Goal: Task Accomplishment & Management: Manage account settings

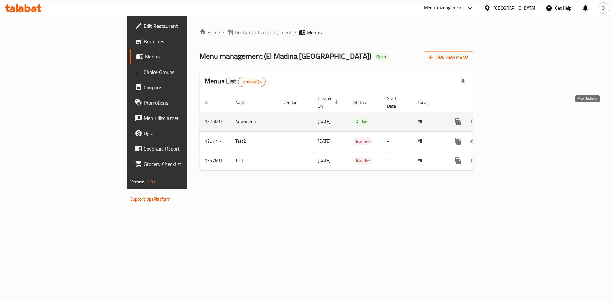
click at [508, 118] on icon "enhanced table" at bounding box center [504, 122] width 8 height 8
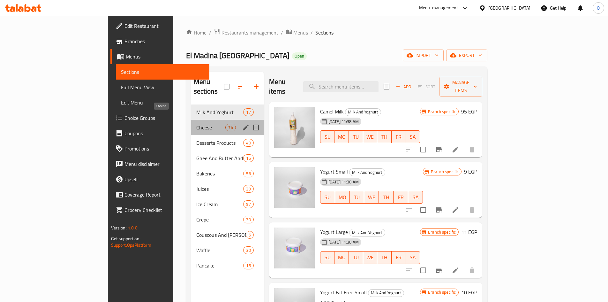
click at [196, 124] on span "Cheese" at bounding box center [210, 128] width 29 height 8
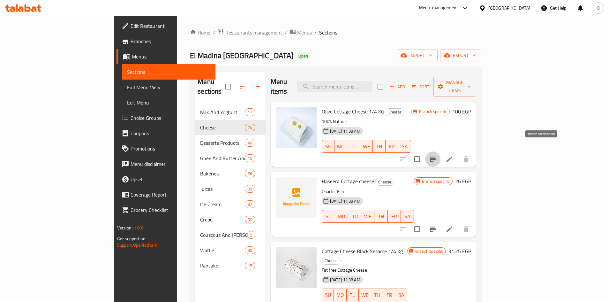
click at [437, 155] on icon "Branch-specific-item" at bounding box center [433, 159] width 8 height 8
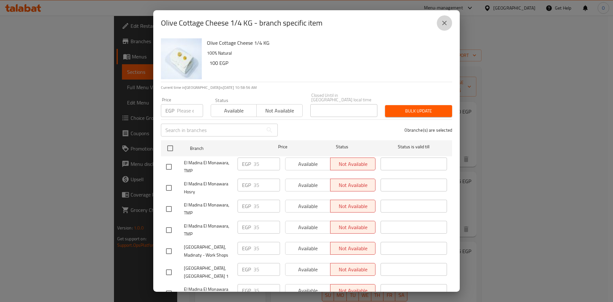
click at [442, 26] on icon "close" at bounding box center [445, 23] width 8 height 8
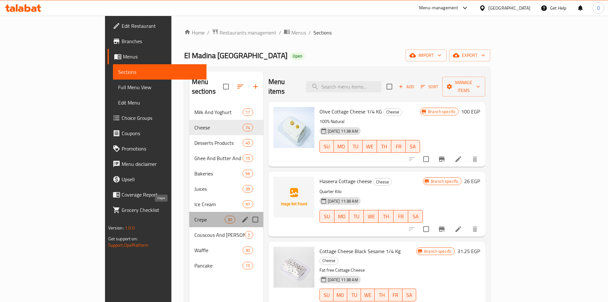
click at [194, 216] on span "Crepe" at bounding box center [209, 220] width 31 height 8
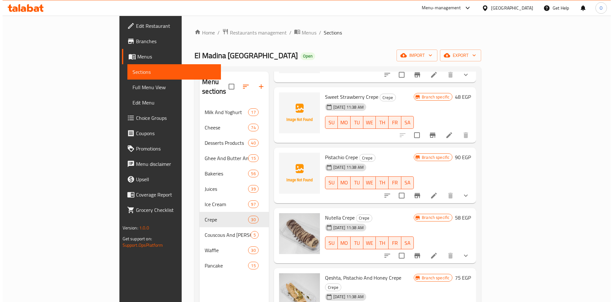
scroll to position [1163, 0]
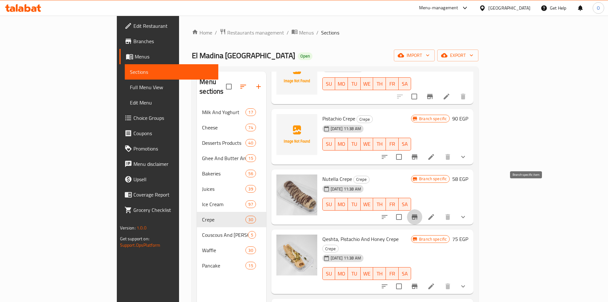
click at [418, 214] on icon "Branch-specific-item" at bounding box center [415, 216] width 6 height 5
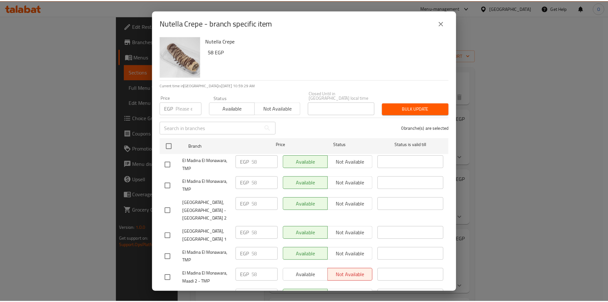
scroll to position [0, 0]
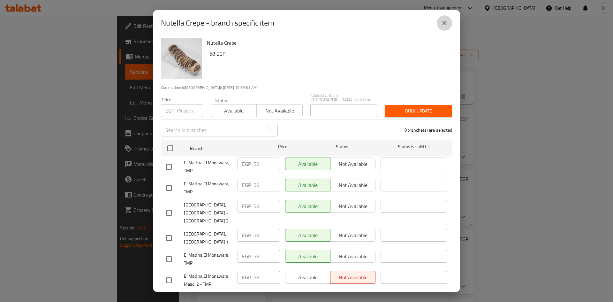
click at [442, 26] on icon "close" at bounding box center [445, 23] width 8 height 8
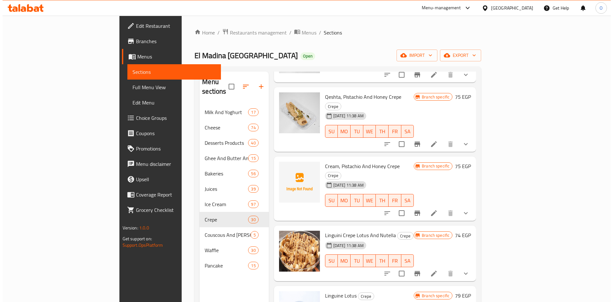
scroll to position [1306, 0]
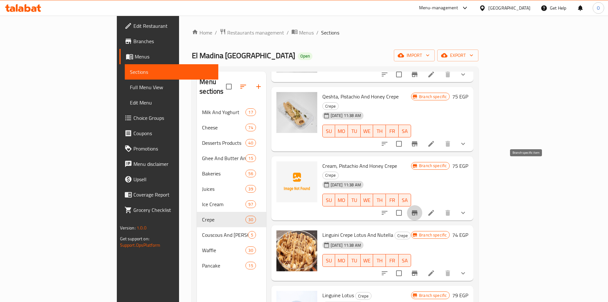
click at [422, 205] on button "Branch-specific-item" at bounding box center [414, 212] width 15 height 15
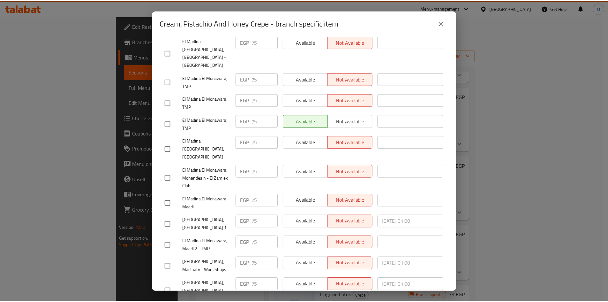
scroll to position [146, 0]
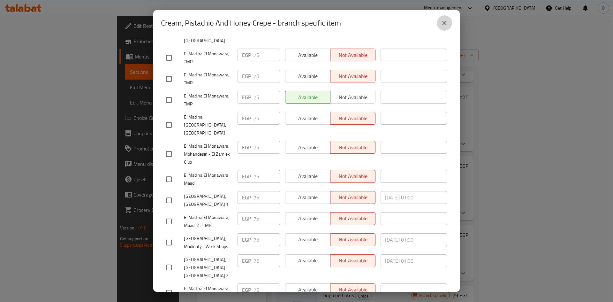
click at [444, 24] on icon "close" at bounding box center [445, 23] width 8 height 8
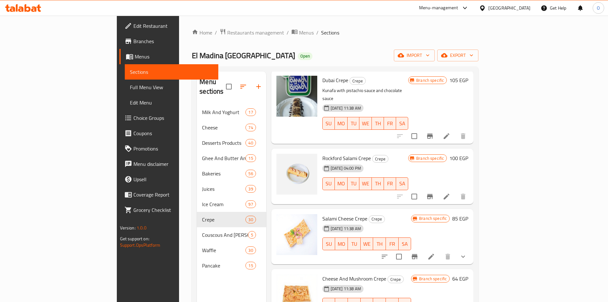
scroll to position [0, 0]
